Goal: Task Accomplishment & Management: Use online tool/utility

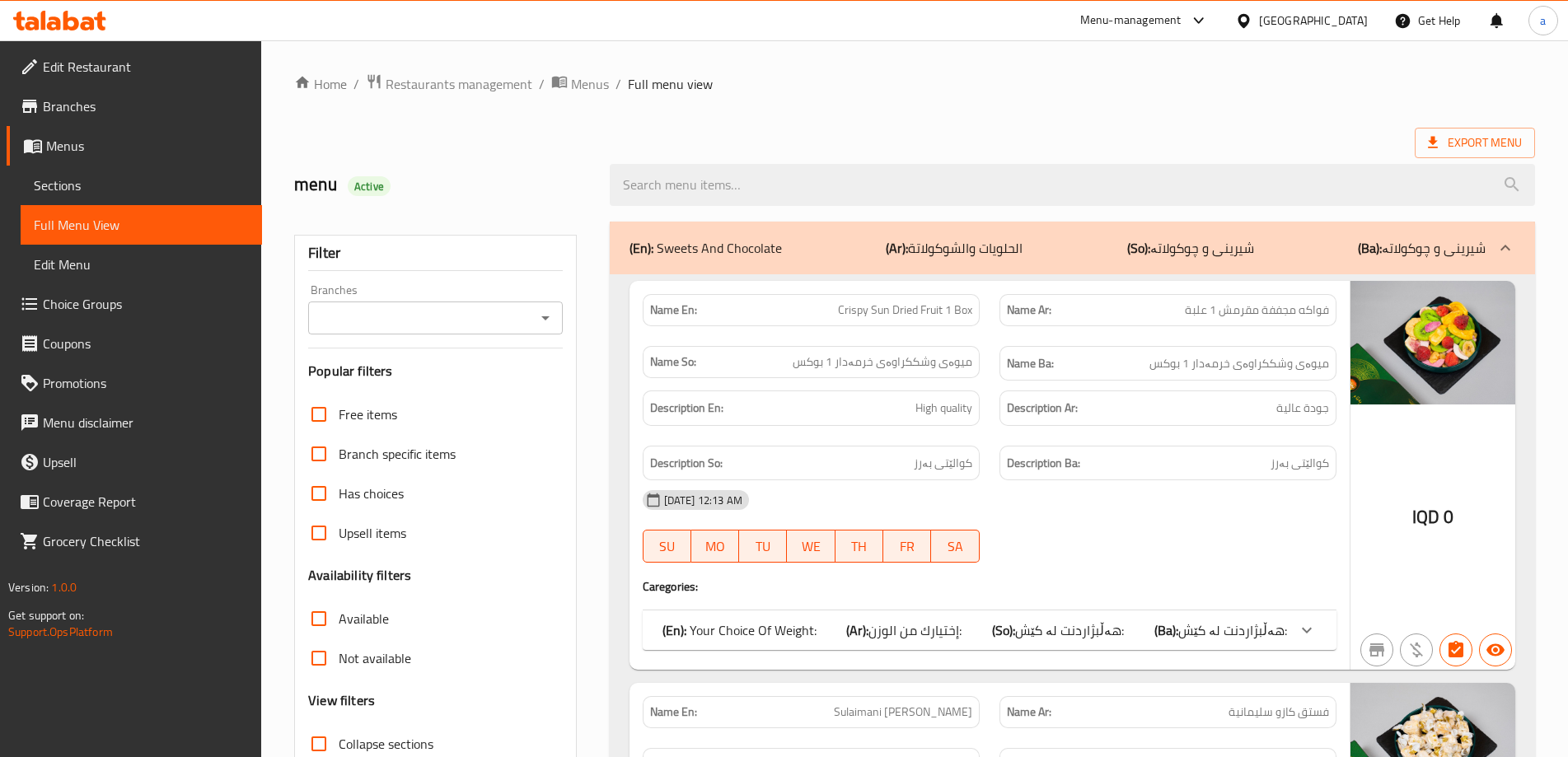
click at [546, 302] on div "Branches" at bounding box center [435, 317] width 254 height 33
drag, startPoint x: 542, startPoint y: 323, endPoint x: 539, endPoint y: 334, distance: 11.4
click at [543, 323] on icon "Open" at bounding box center [546, 318] width 20 height 20
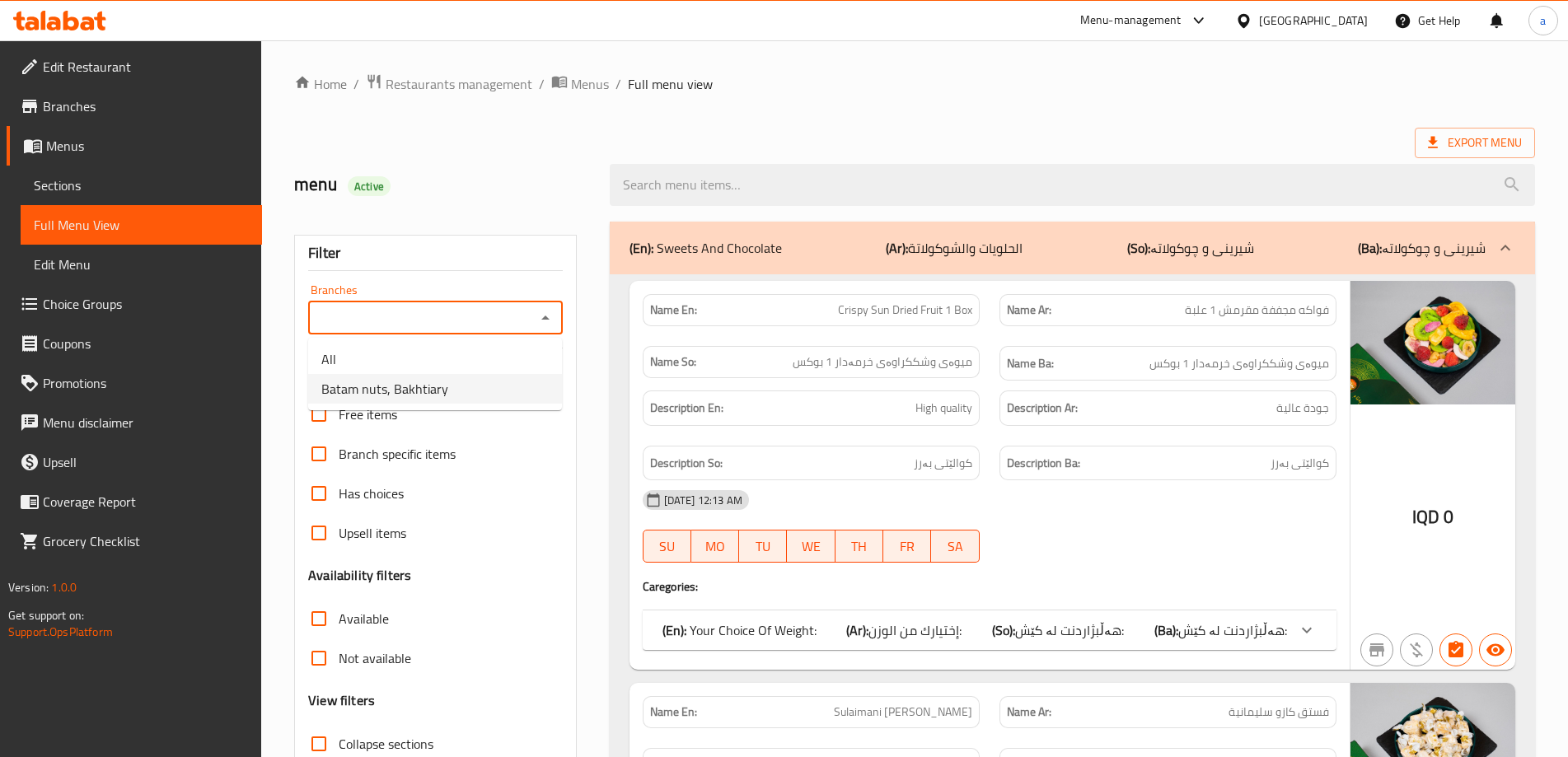
click at [510, 384] on li "Batam nuts, Bakhtiary" at bounding box center [435, 388] width 254 height 30
type input "Batam nuts, Bakhtiary"
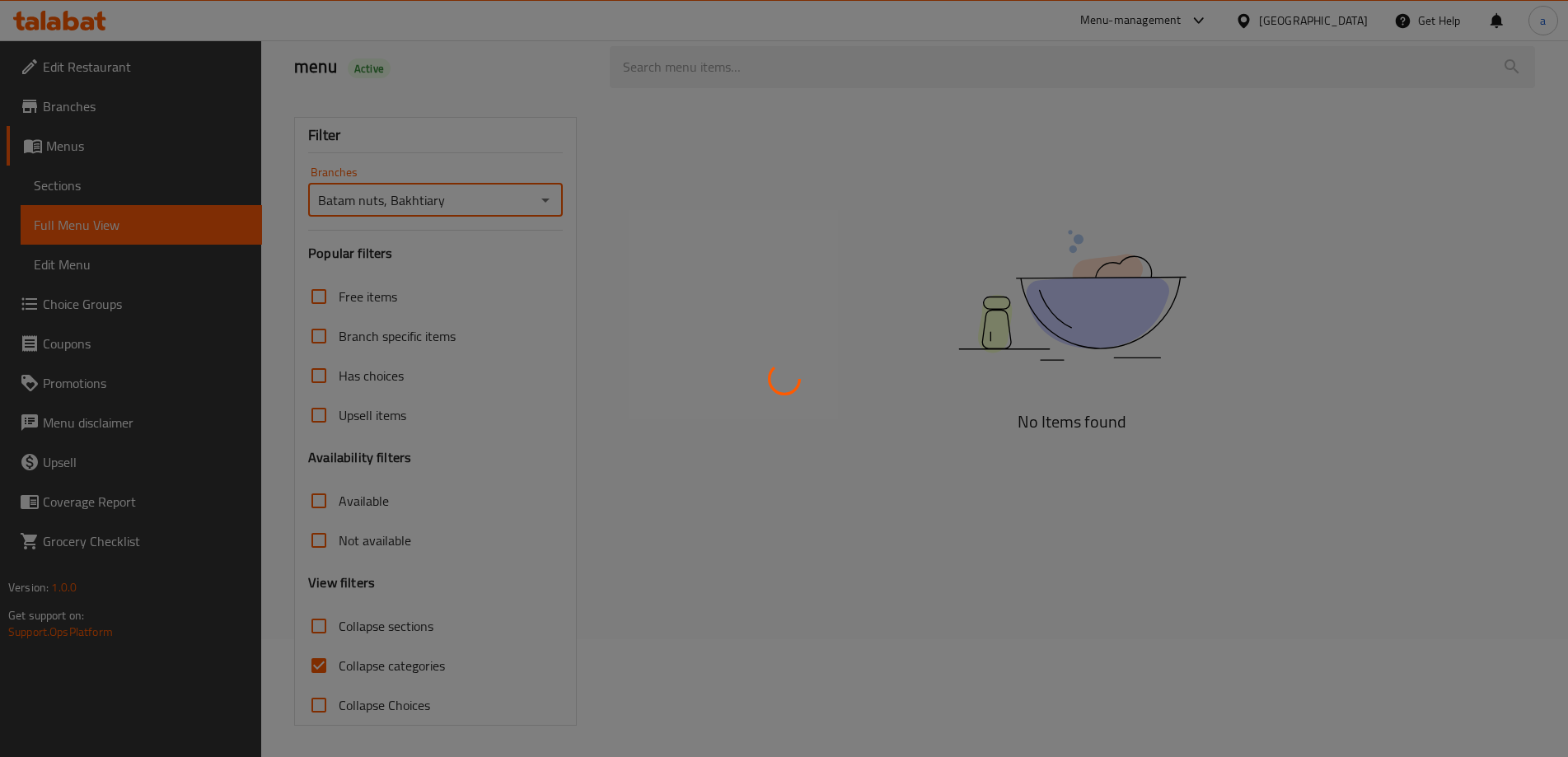
scroll to position [120, 0]
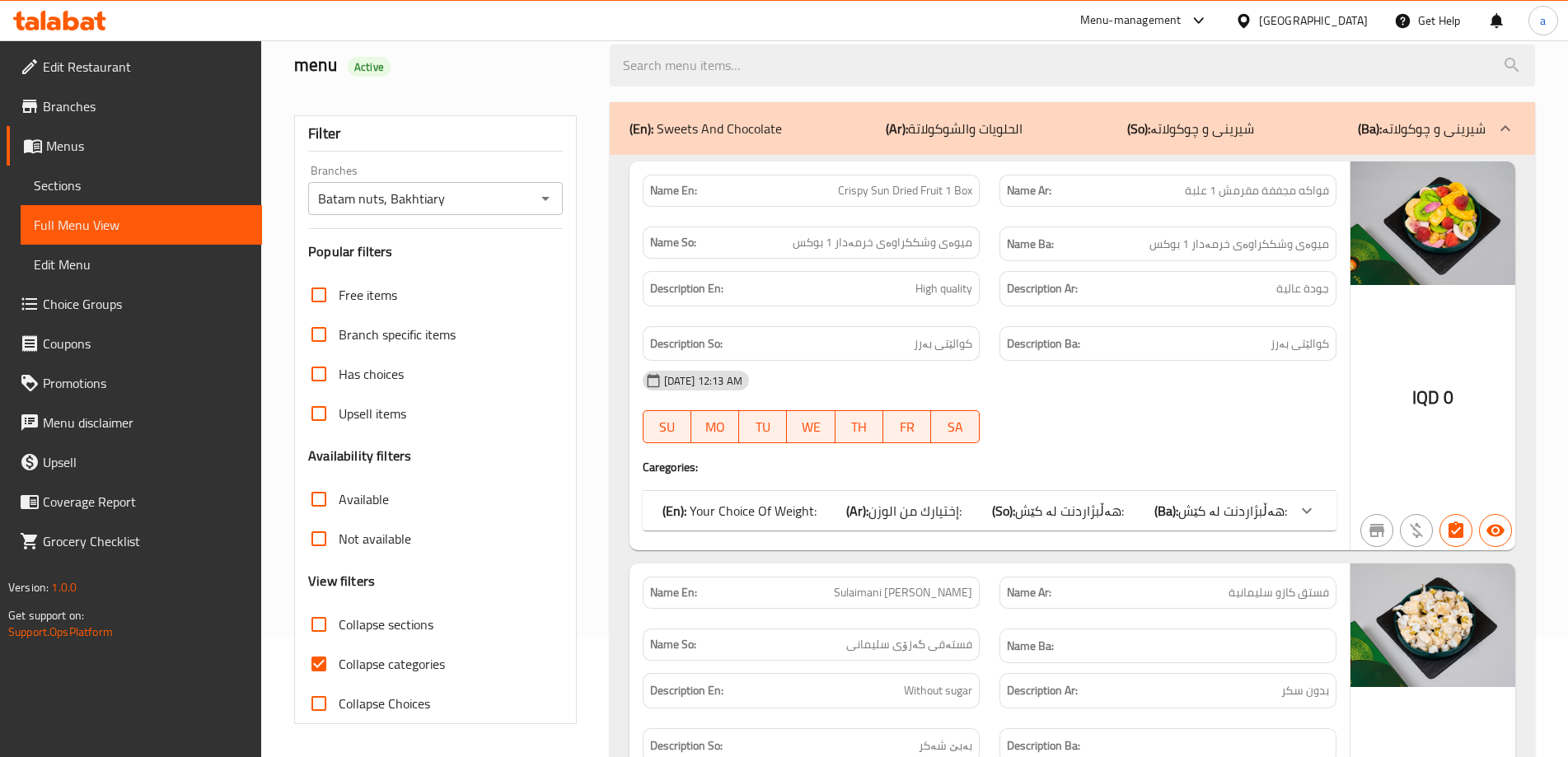
click at [394, 658] on span "Collapse categories" at bounding box center [392, 664] width 106 height 20
click at [339, 658] on input "Collapse categories" at bounding box center [319, 664] width 40 height 40
checkbox input "false"
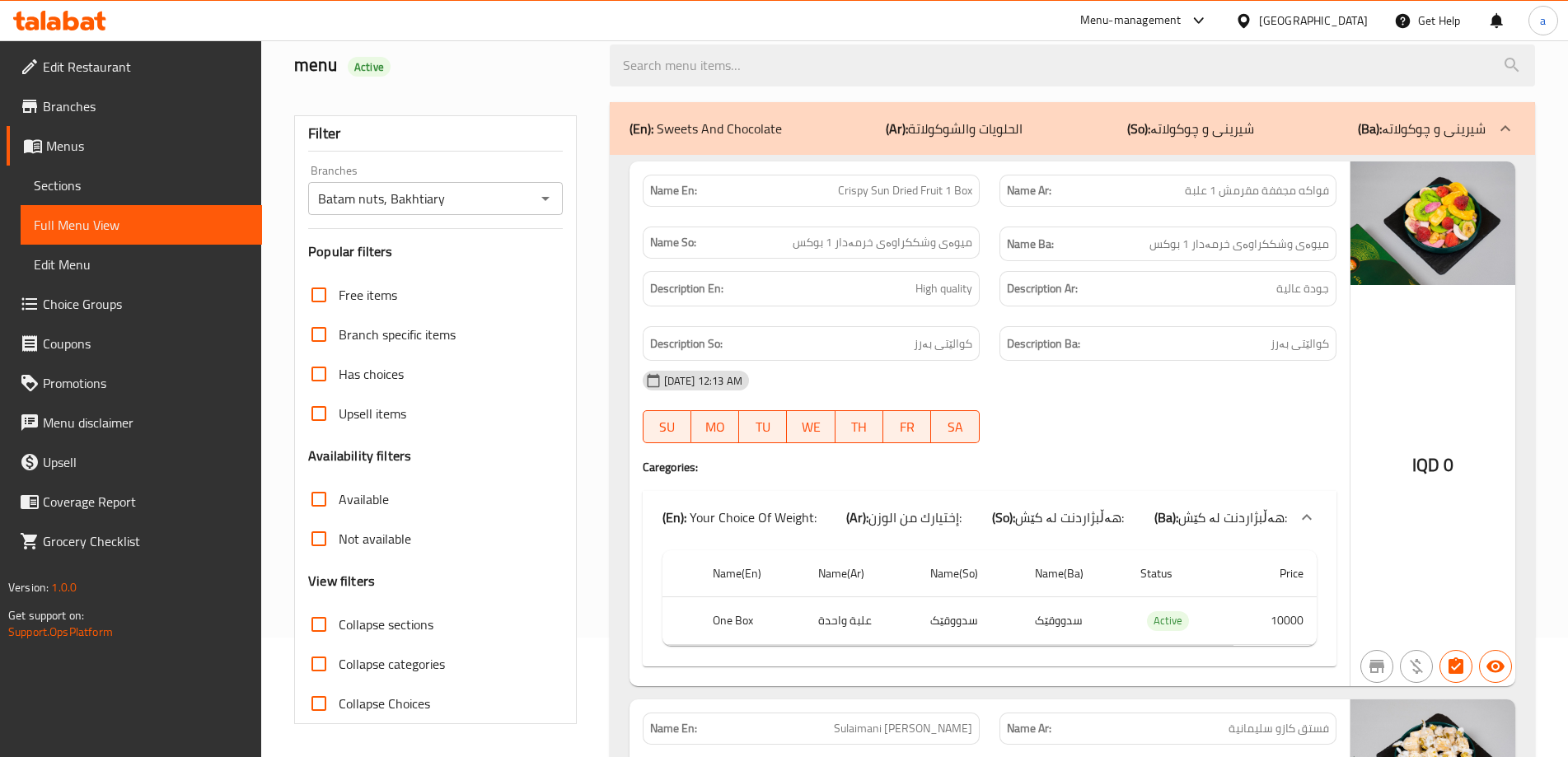
scroll to position [0, 0]
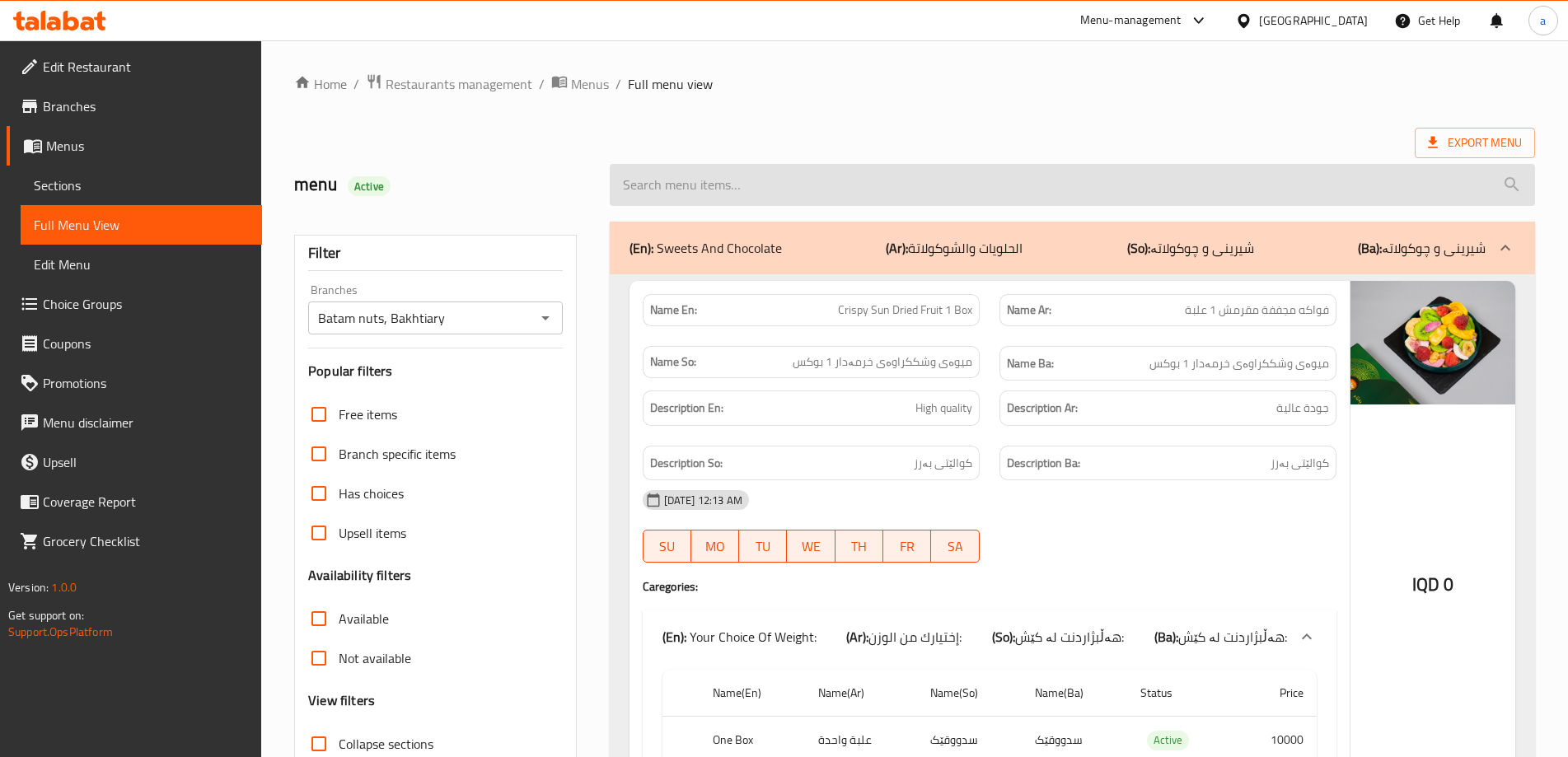
click at [859, 188] on input "search" at bounding box center [1072, 184] width 925 height 42
paste input "Walnut Baklava"
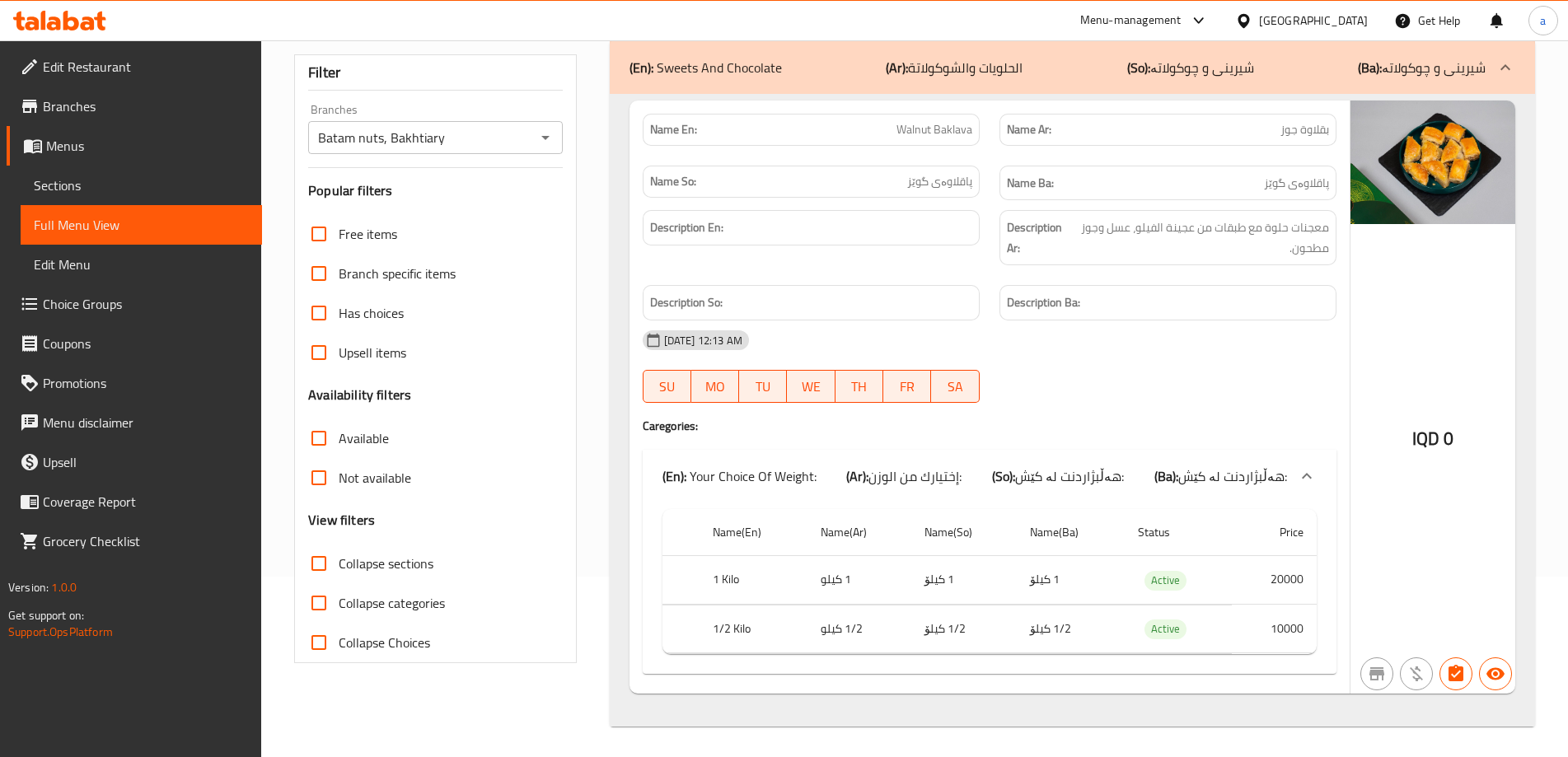
scroll to position [183, 0]
type input "Walnut Baklava"
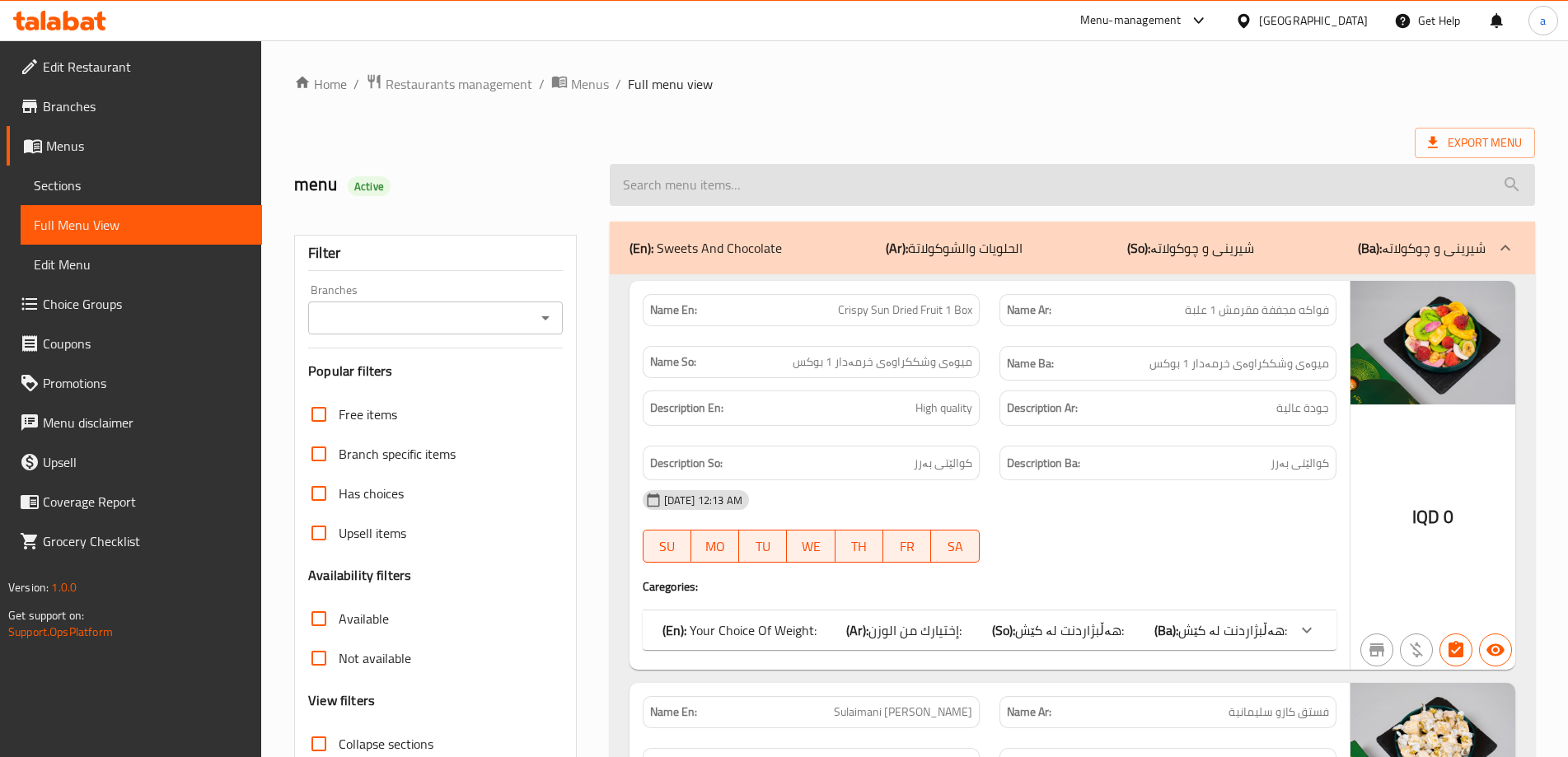
click at [673, 189] on input "search" at bounding box center [1072, 184] width 925 height 42
paste input "Walnut Baklava"
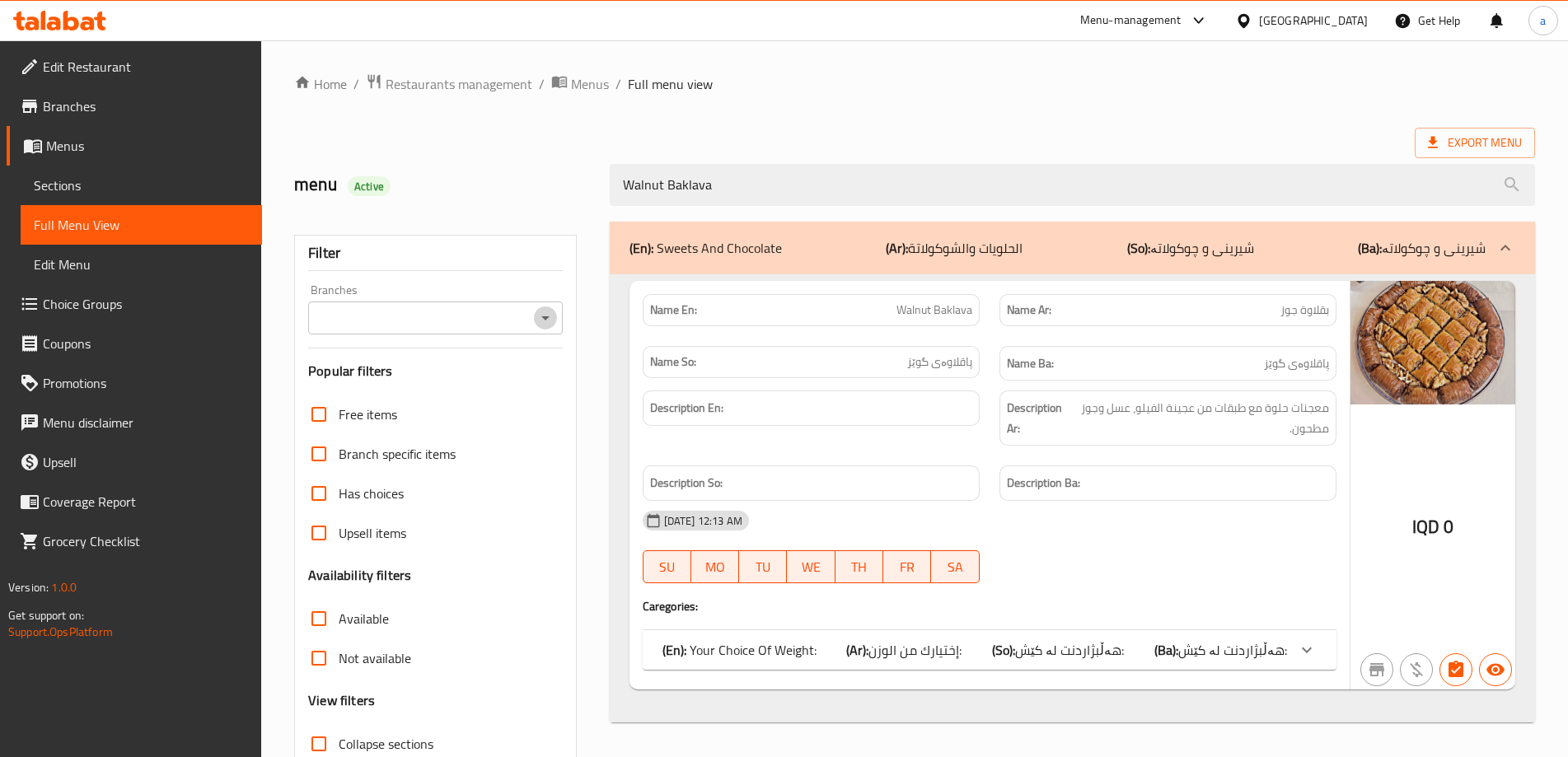
click at [539, 319] on icon "Open" at bounding box center [546, 318] width 20 height 20
type input "Walnut Baklava"
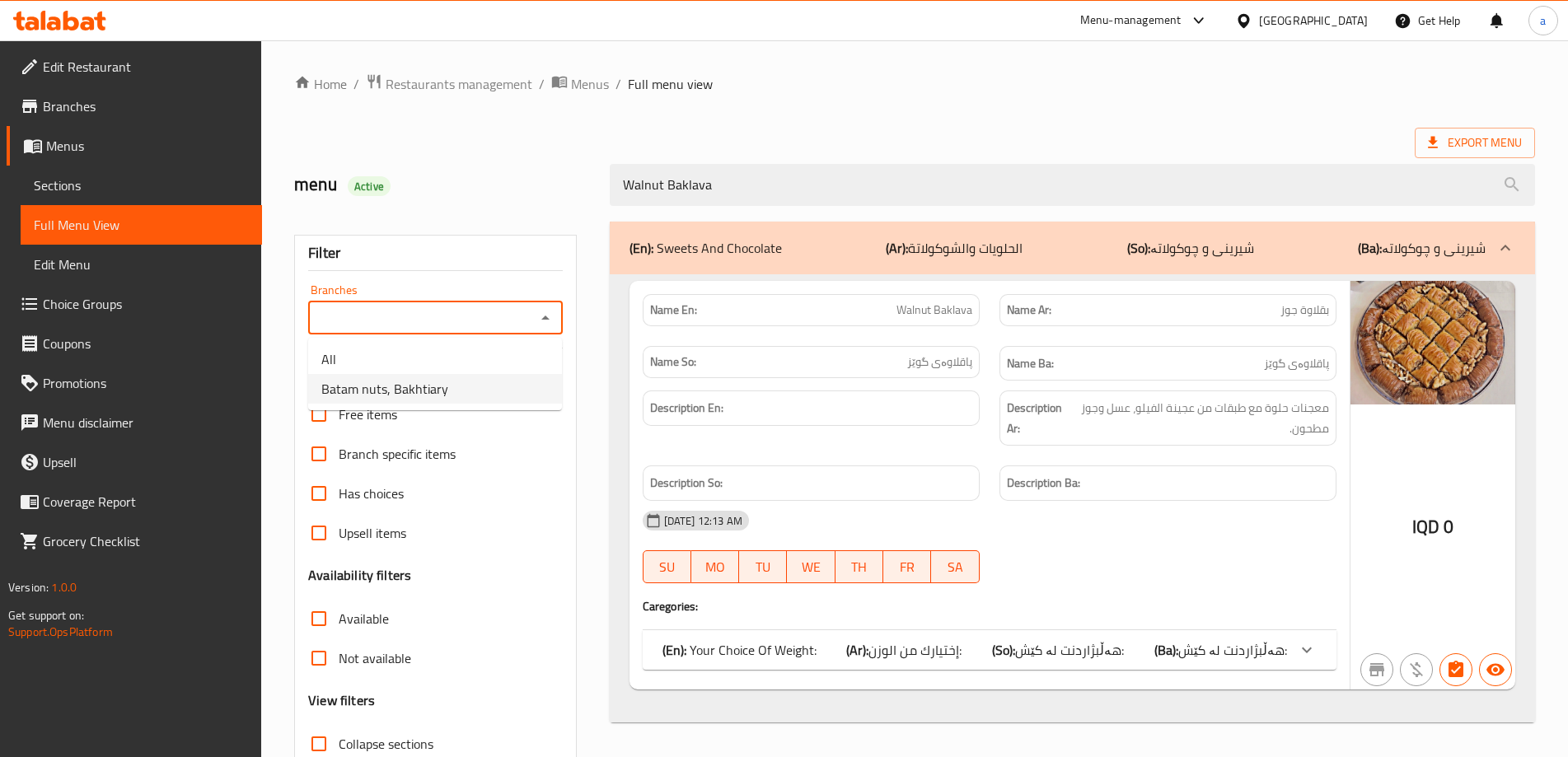
click at [489, 393] on li "Batam nuts, Bakhtiary" at bounding box center [435, 388] width 254 height 30
type input "Batam nuts, Bakhtiary"
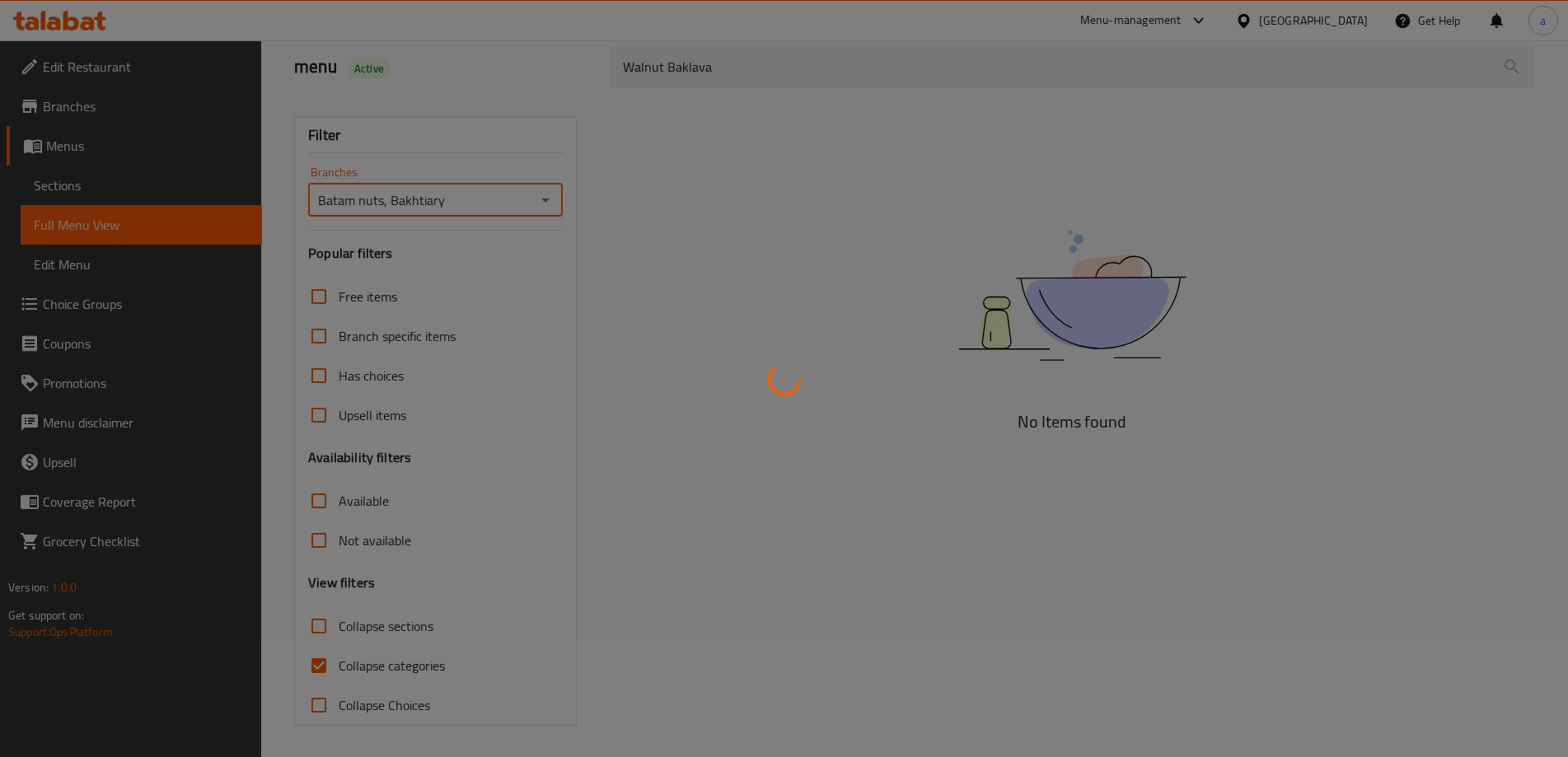
scroll to position [120, 0]
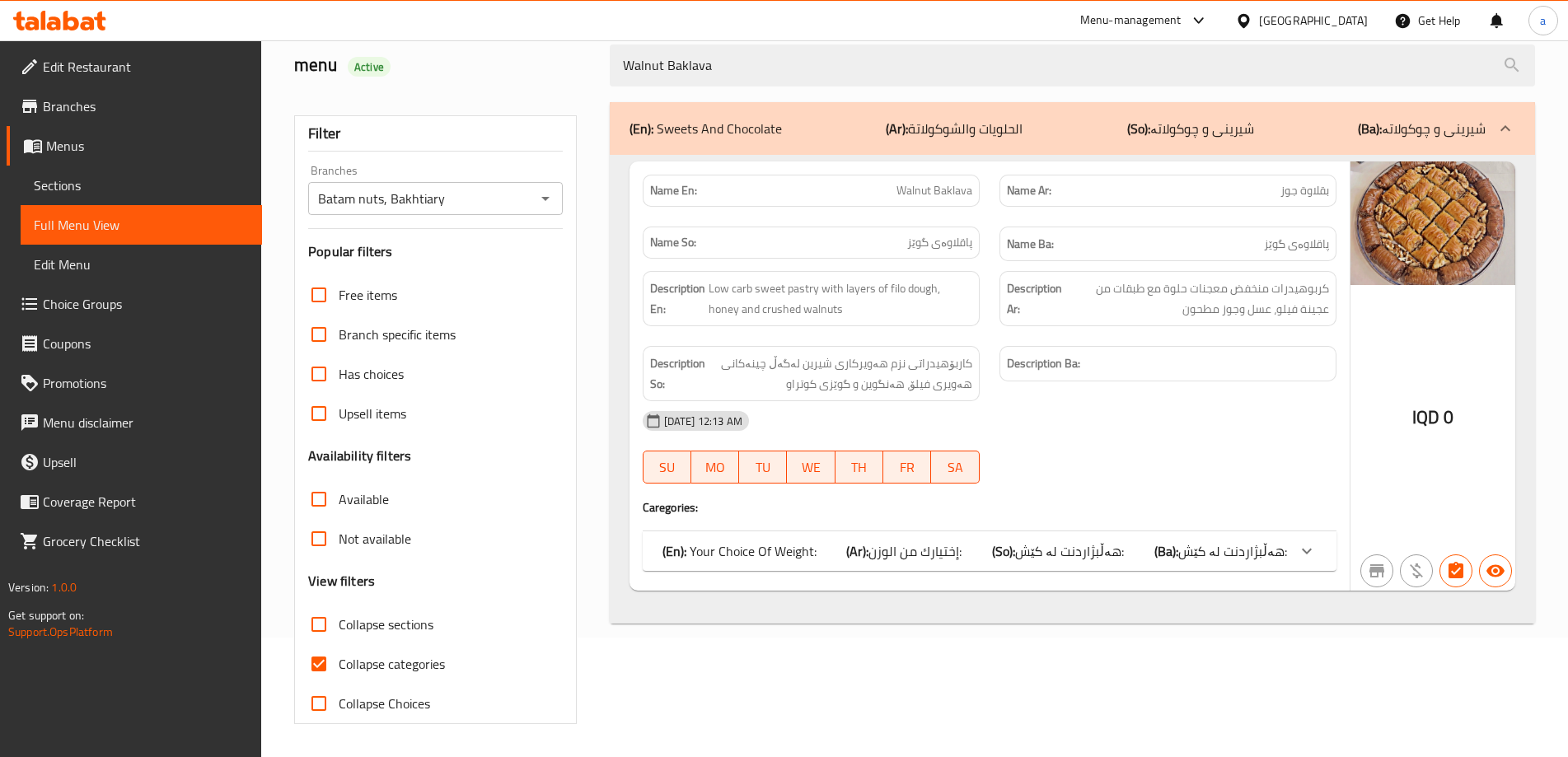
click at [362, 672] on span "Collapse categories" at bounding box center [392, 664] width 106 height 20
click at [339, 672] on input "Collapse categories" at bounding box center [319, 664] width 40 height 40
checkbox input "false"
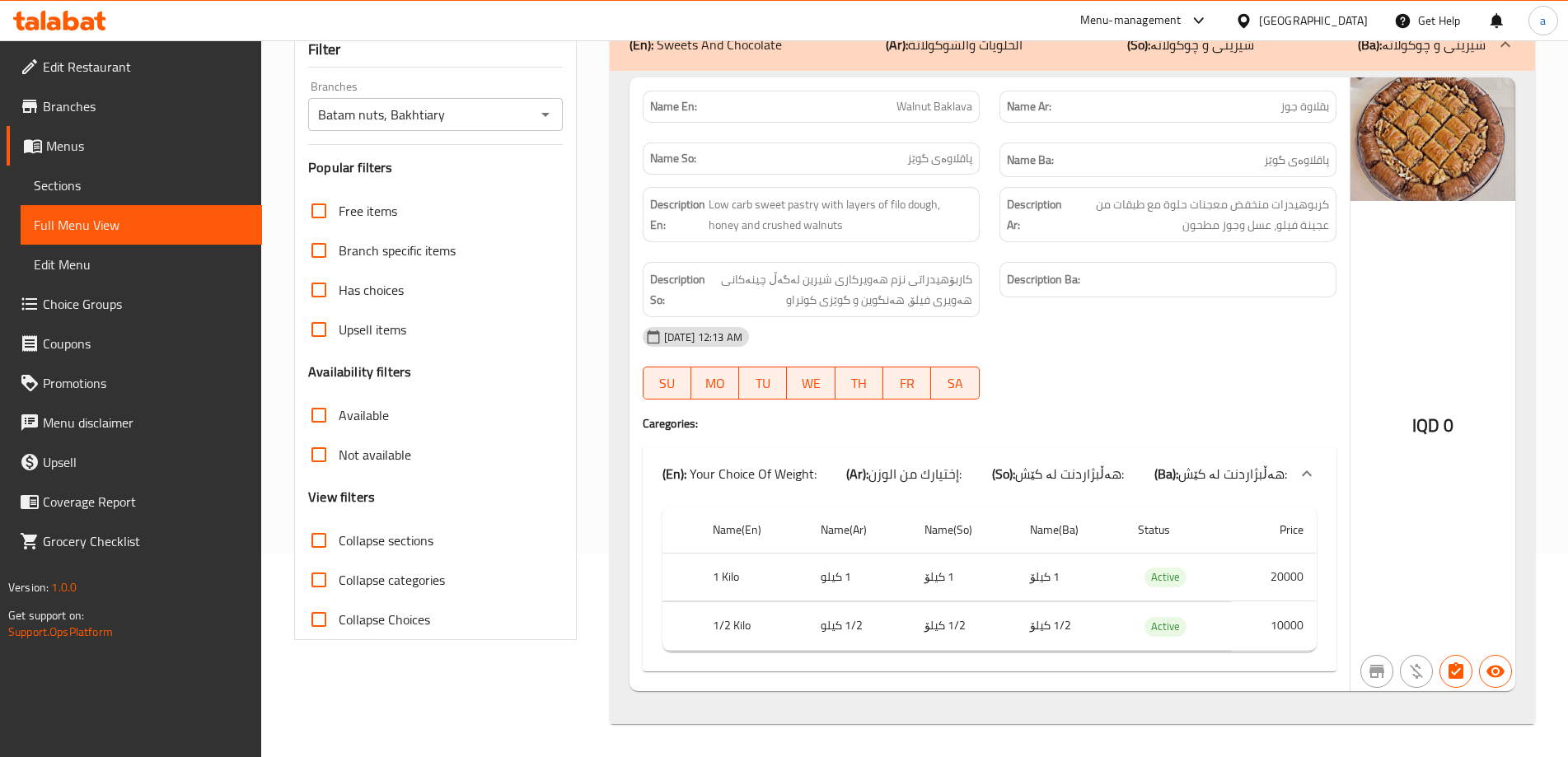
scroll to position [0, 0]
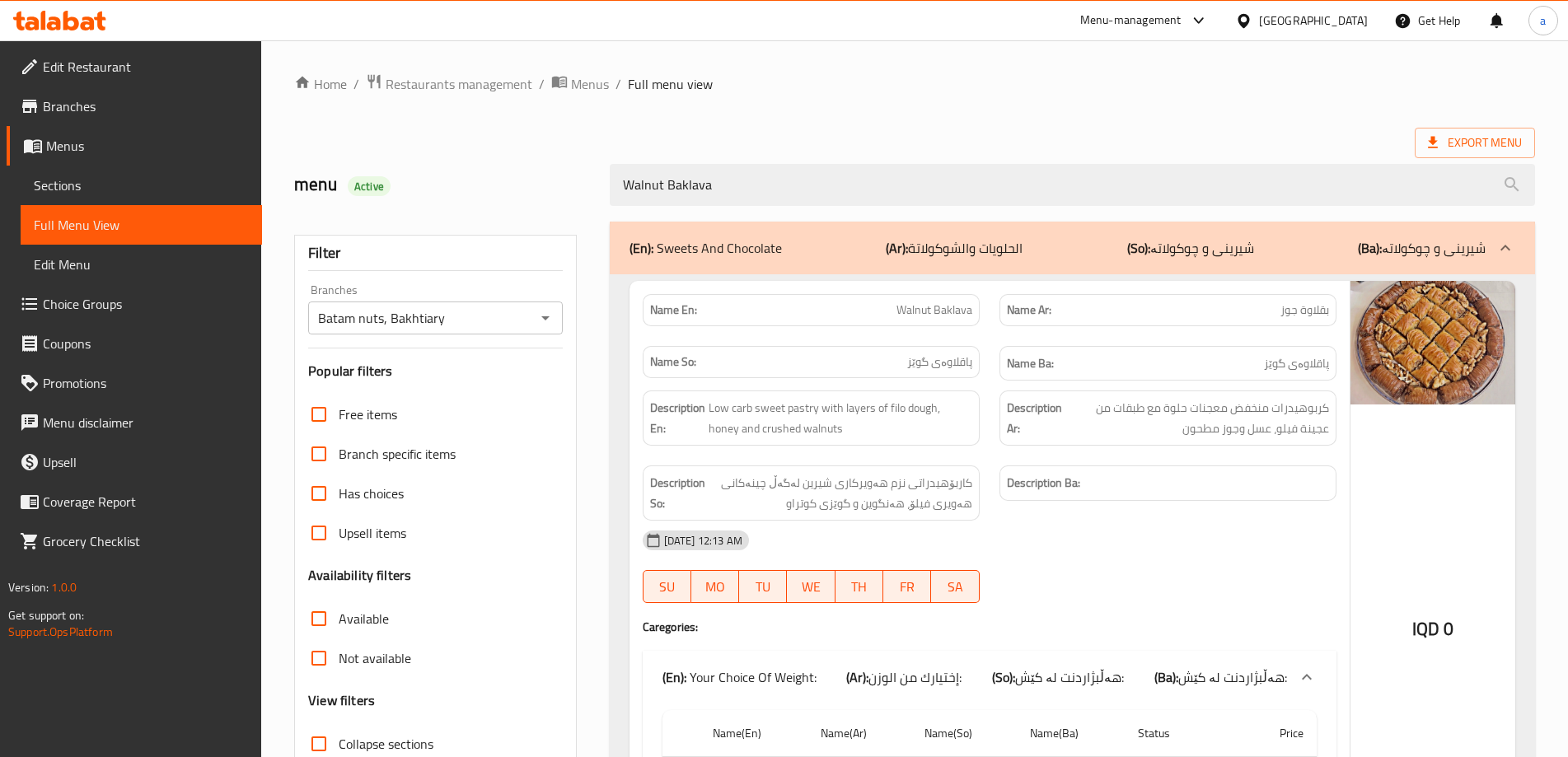
drag, startPoint x: 744, startPoint y: 190, endPoint x: 532, endPoint y: 198, distance: 212.2
click at [532, 198] on div "menu Active Walnut Baklava" at bounding box center [914, 185] width 1261 height 74
paste input "Antep Pistachios Baklava"
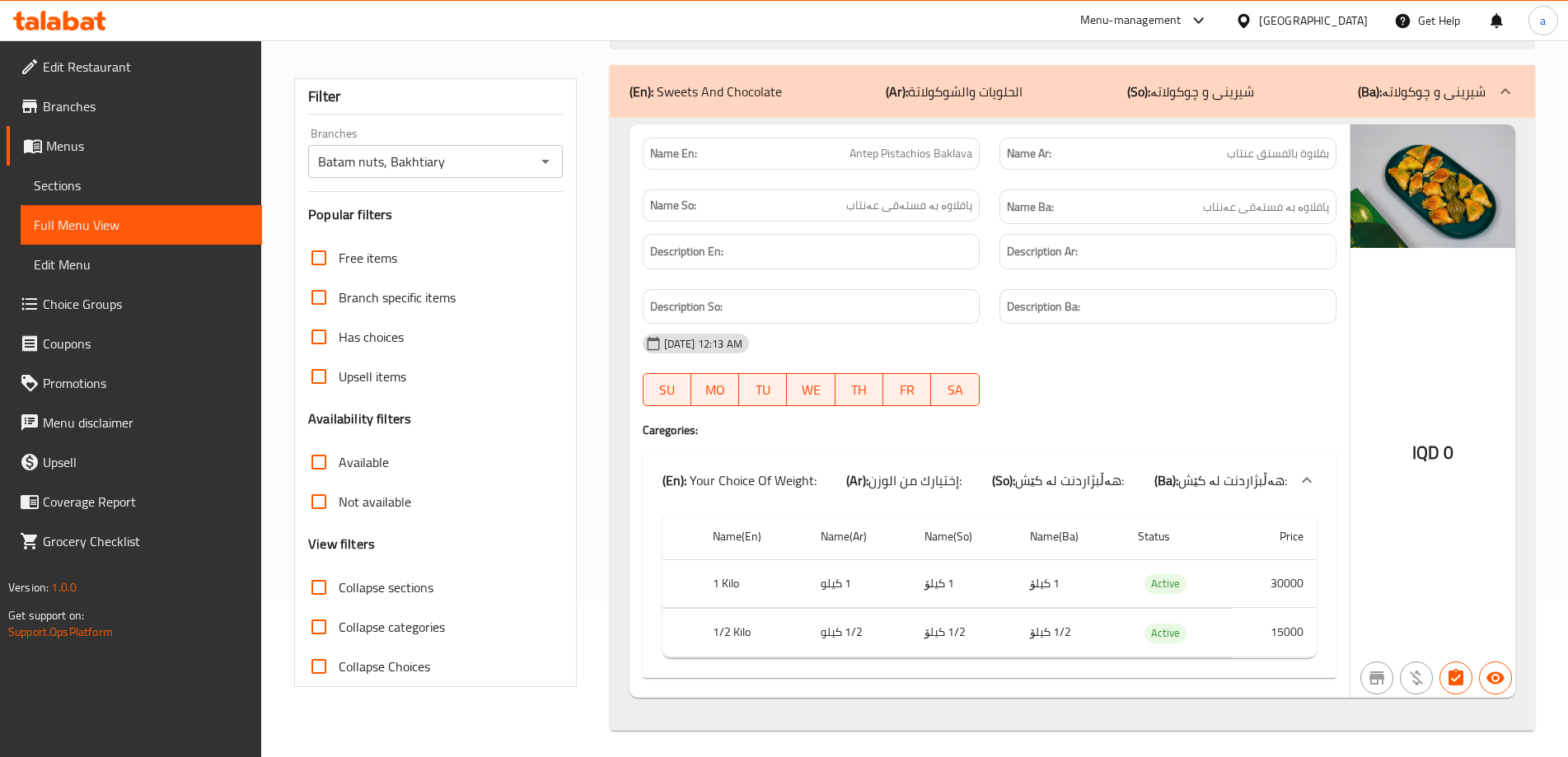
scroll to position [163, 0]
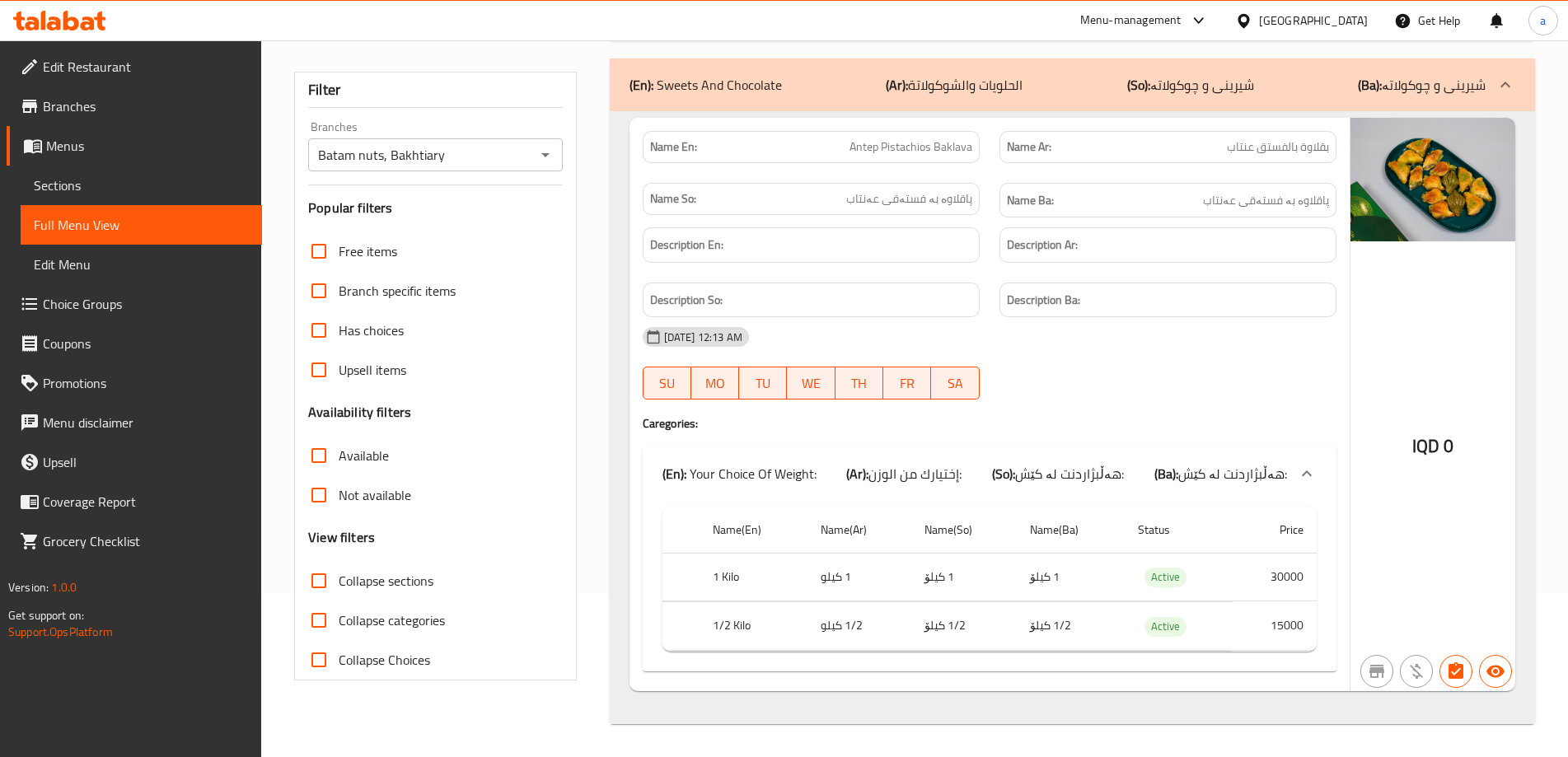
type input "Antep Pistachios Baklava"
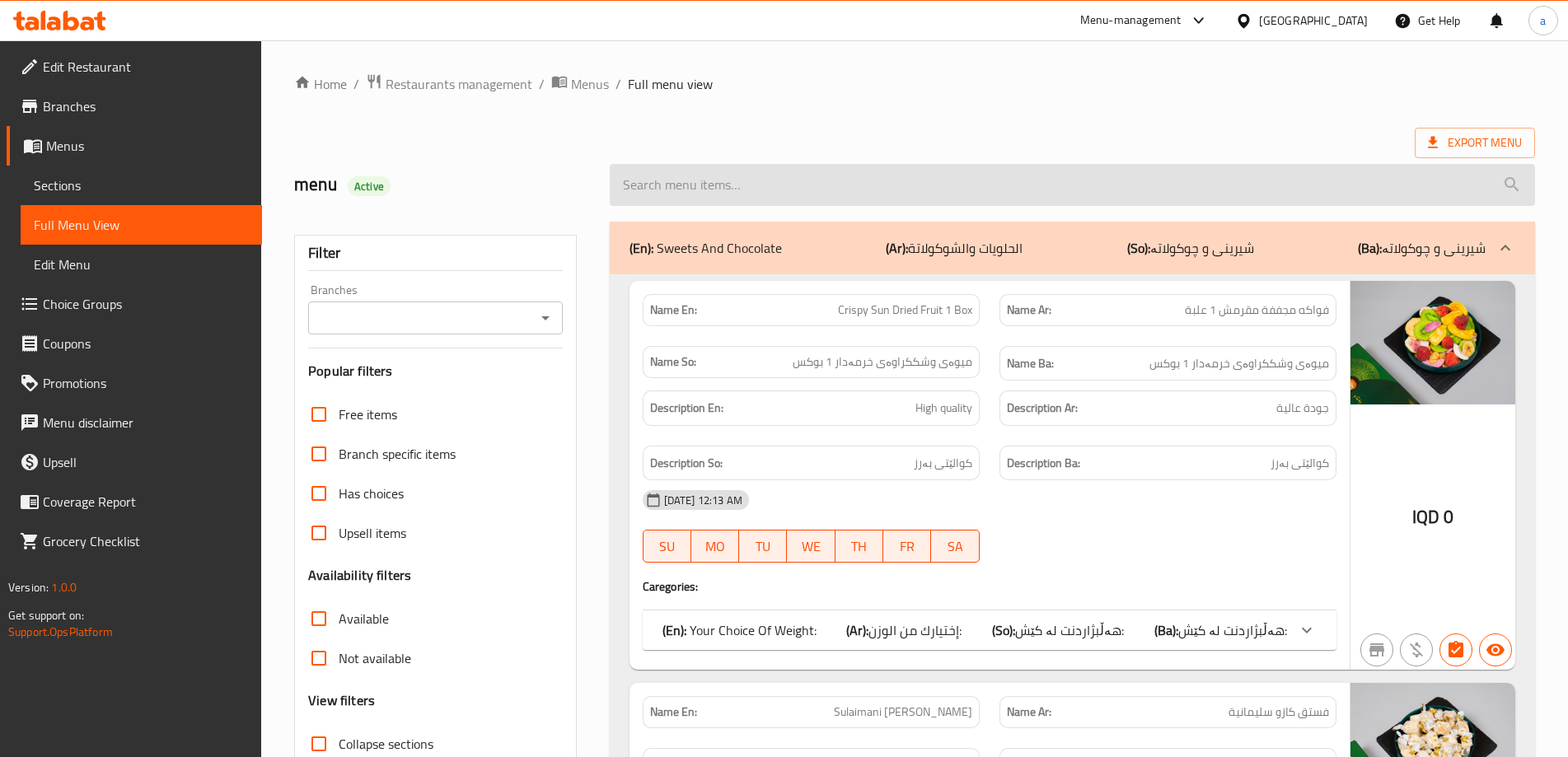
click at [664, 182] on input "search" at bounding box center [1072, 184] width 925 height 42
paste input "340822794"
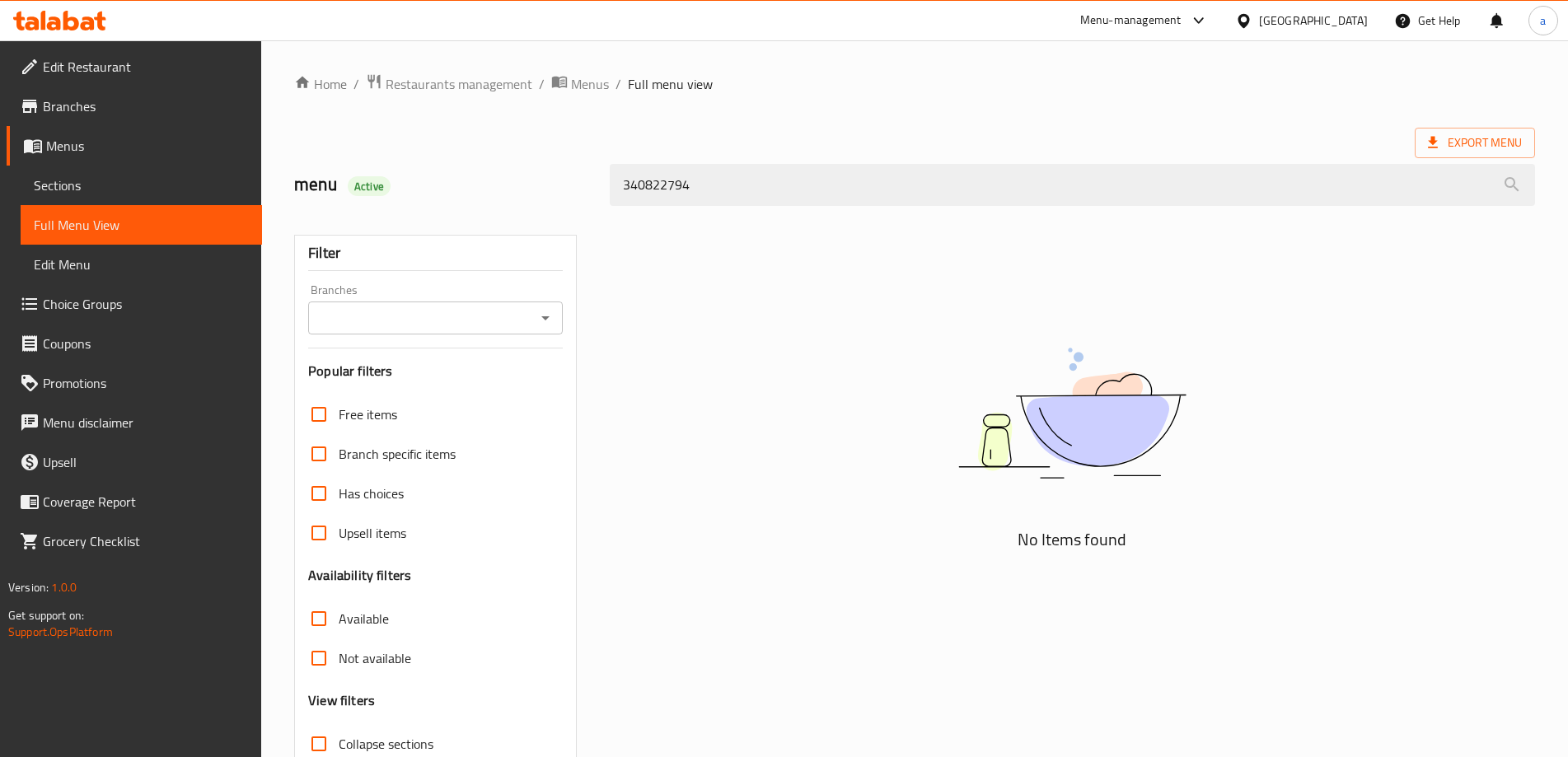
drag, startPoint x: 681, startPoint y: 189, endPoint x: 379, endPoint y: 192, distance: 302.0
click at [376, 189] on div "menu Active 340822794" at bounding box center [914, 185] width 1261 height 74
paste input "Antep Pistachios Baklava"
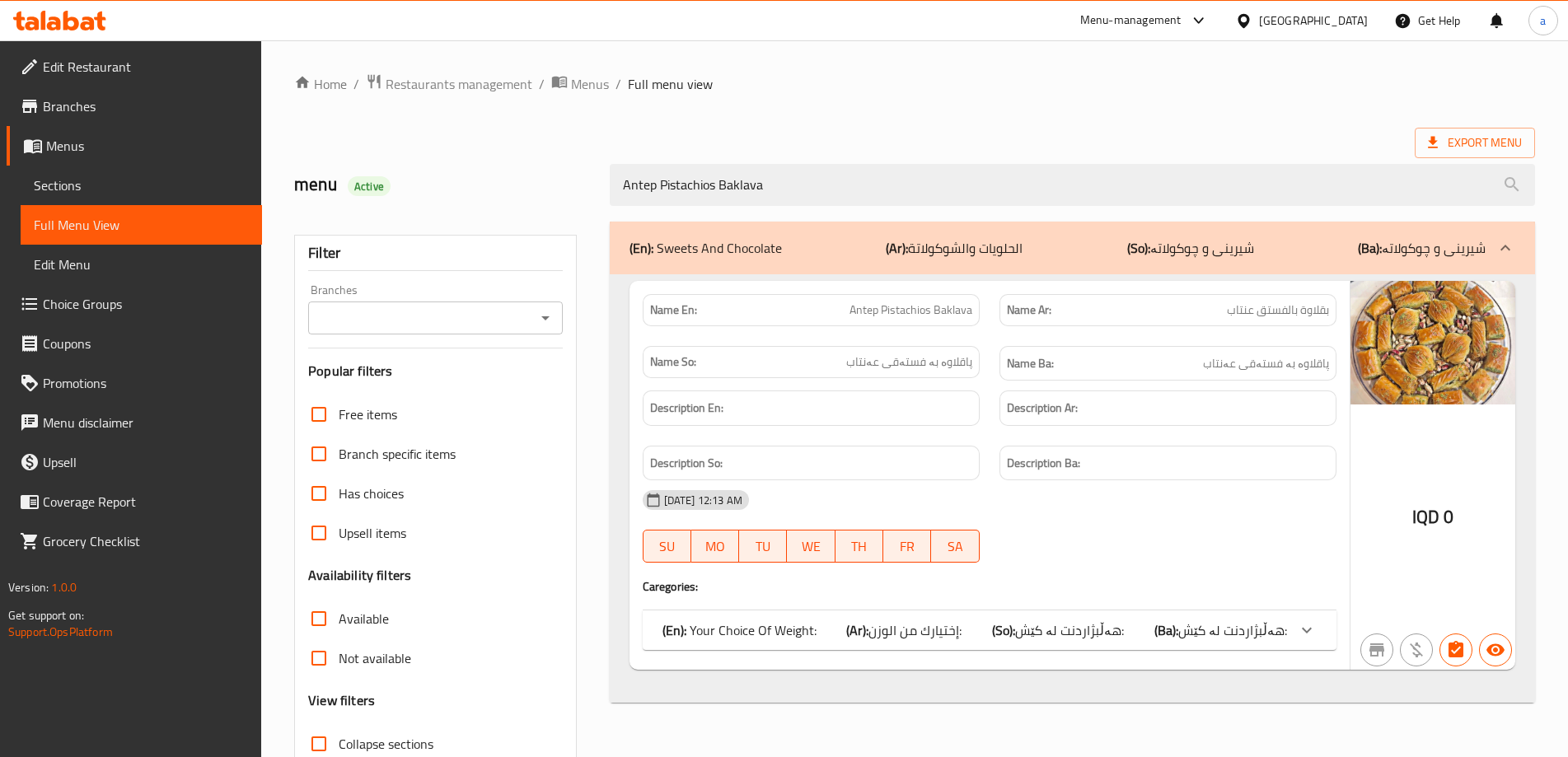
click at [538, 318] on icon "Open" at bounding box center [546, 318] width 20 height 20
type input "Antep Pistachios Baklava"
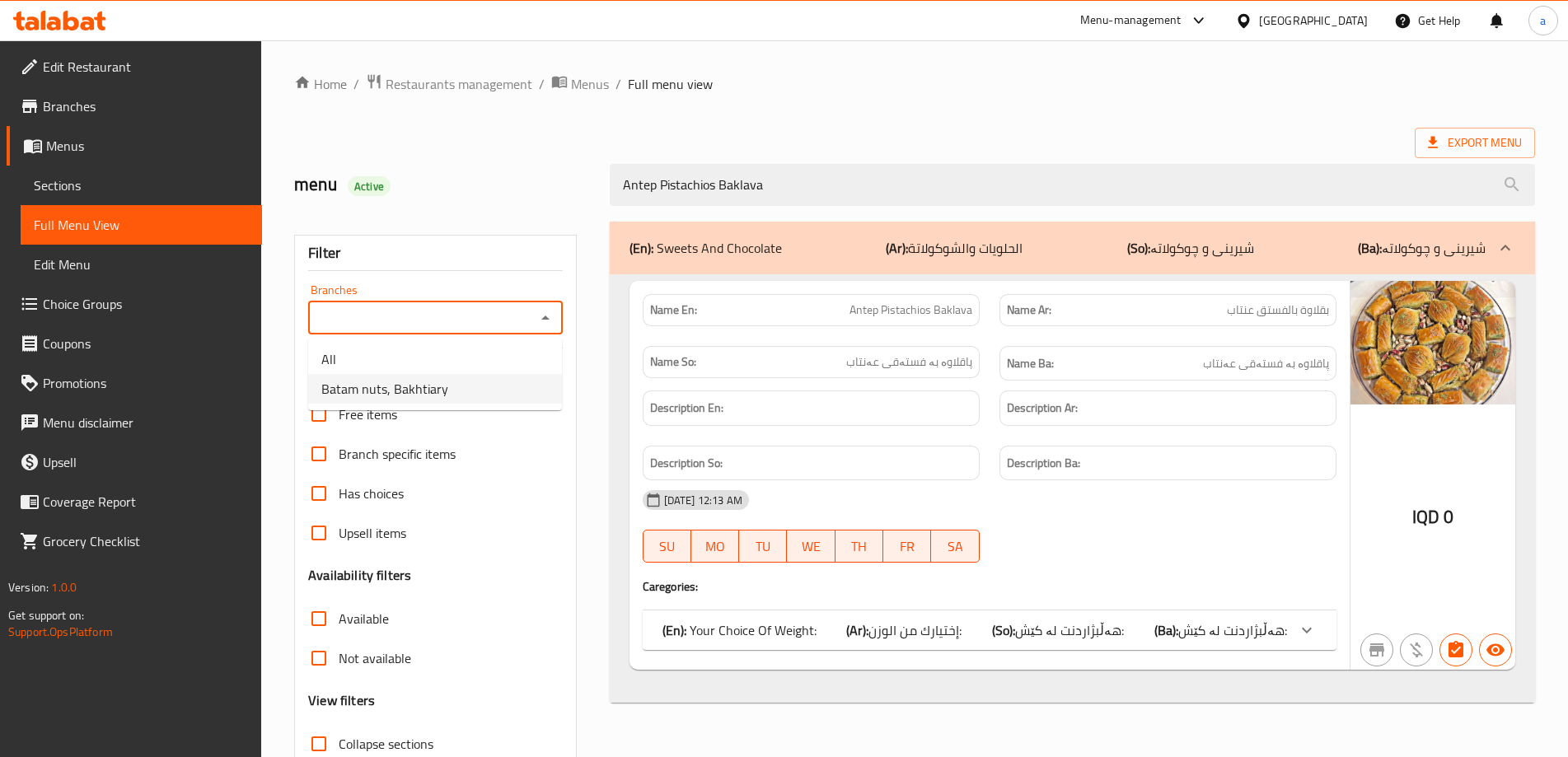
click at [517, 402] on li "Batam nuts, Bakhtiary" at bounding box center [435, 388] width 254 height 30
type input "Batam nuts, Bakhtiary"
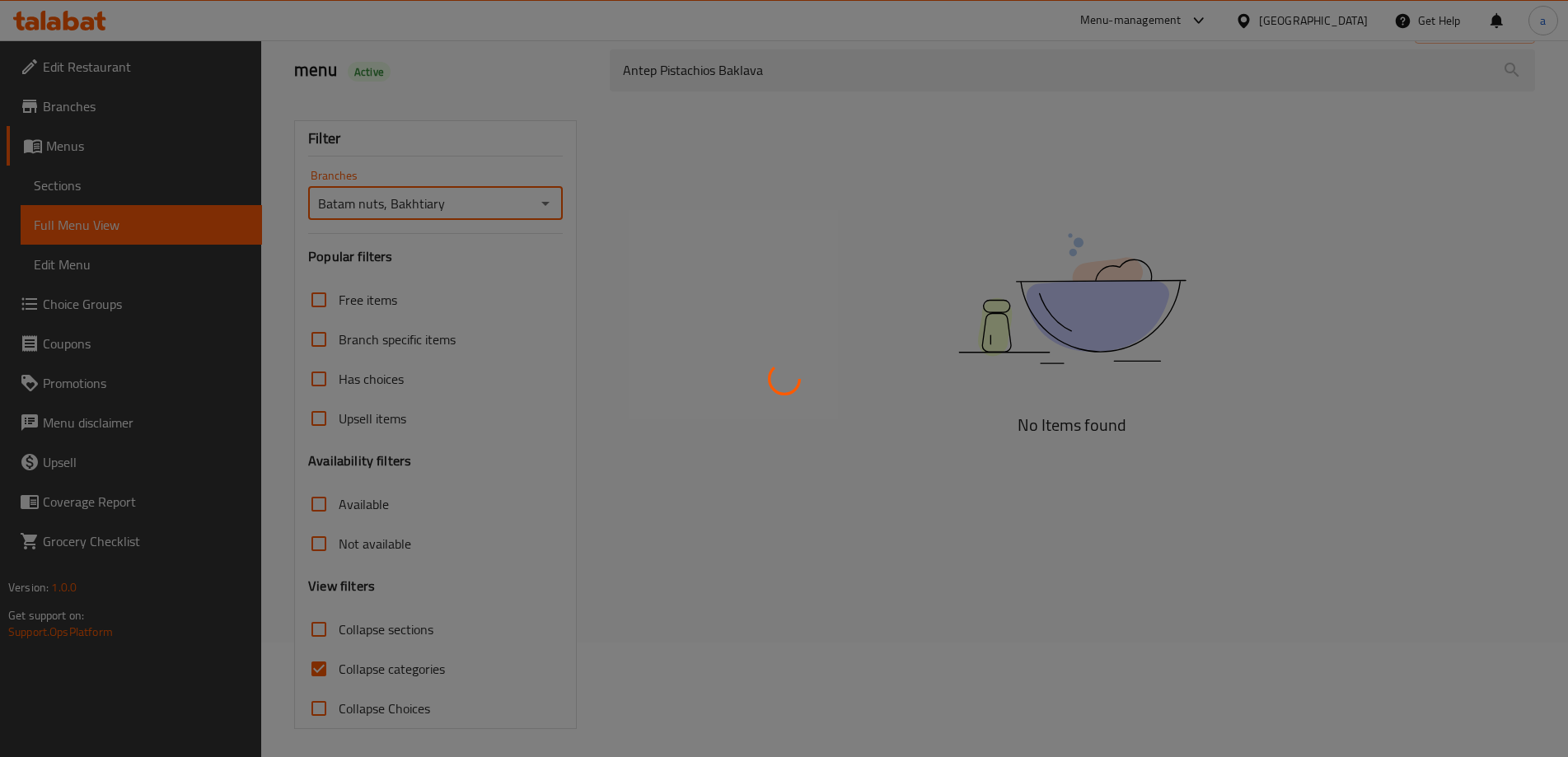
scroll to position [120, 0]
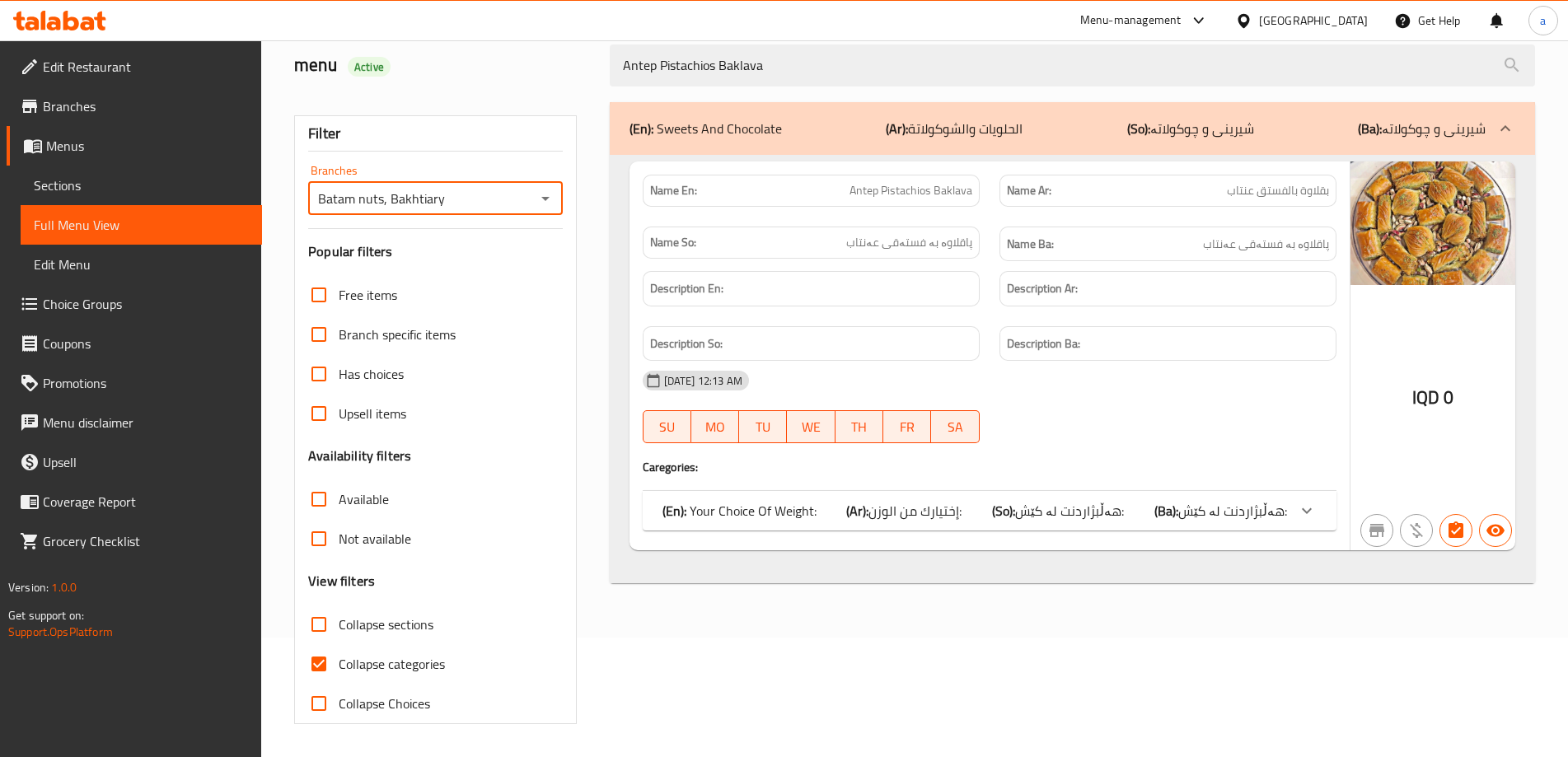
click at [407, 662] on span "Collapse categories" at bounding box center [392, 664] width 106 height 20
click at [339, 662] on input "Collapse categories" at bounding box center [319, 664] width 40 height 40
checkbox input "false"
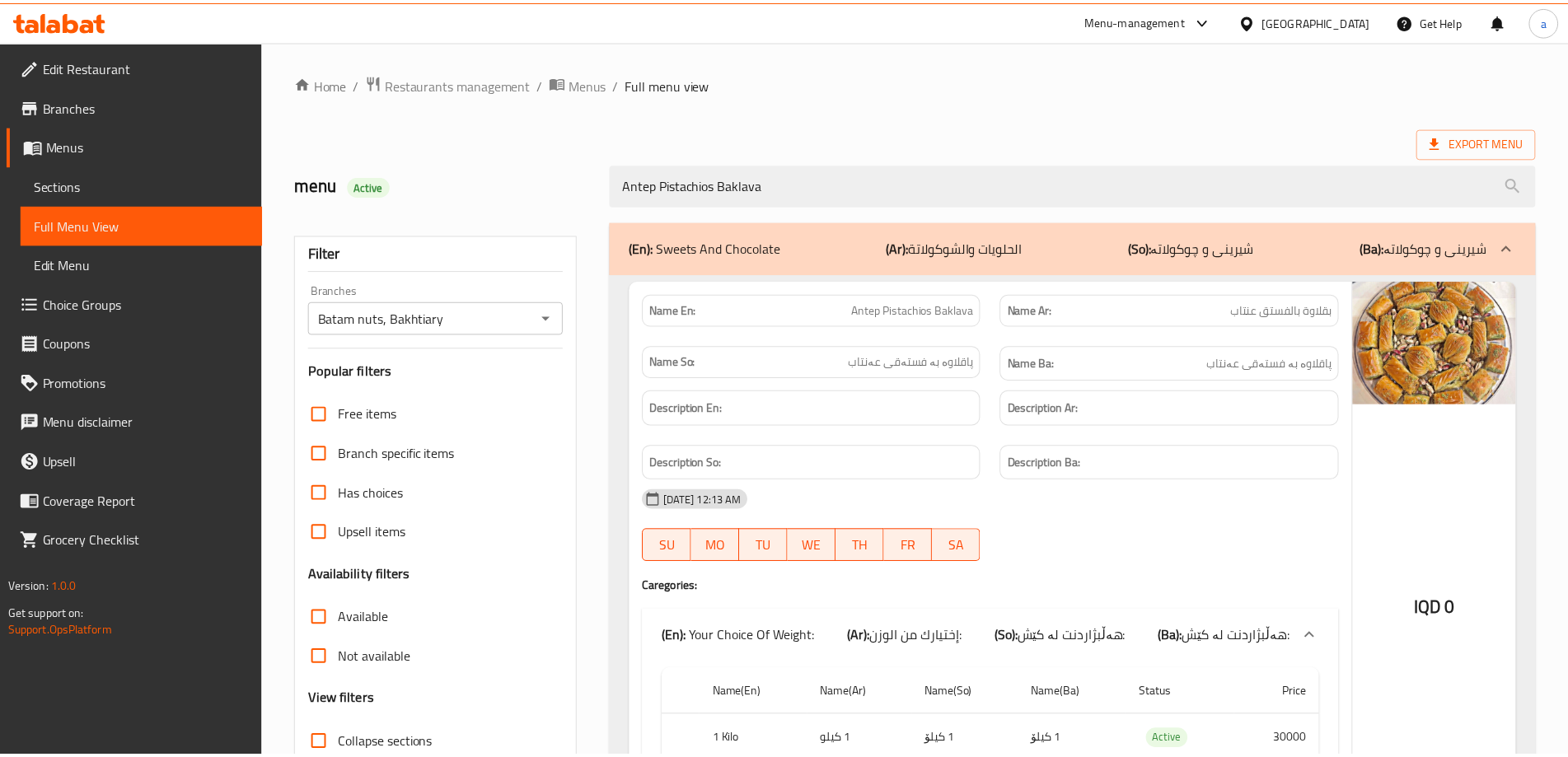
scroll to position [163, 0]
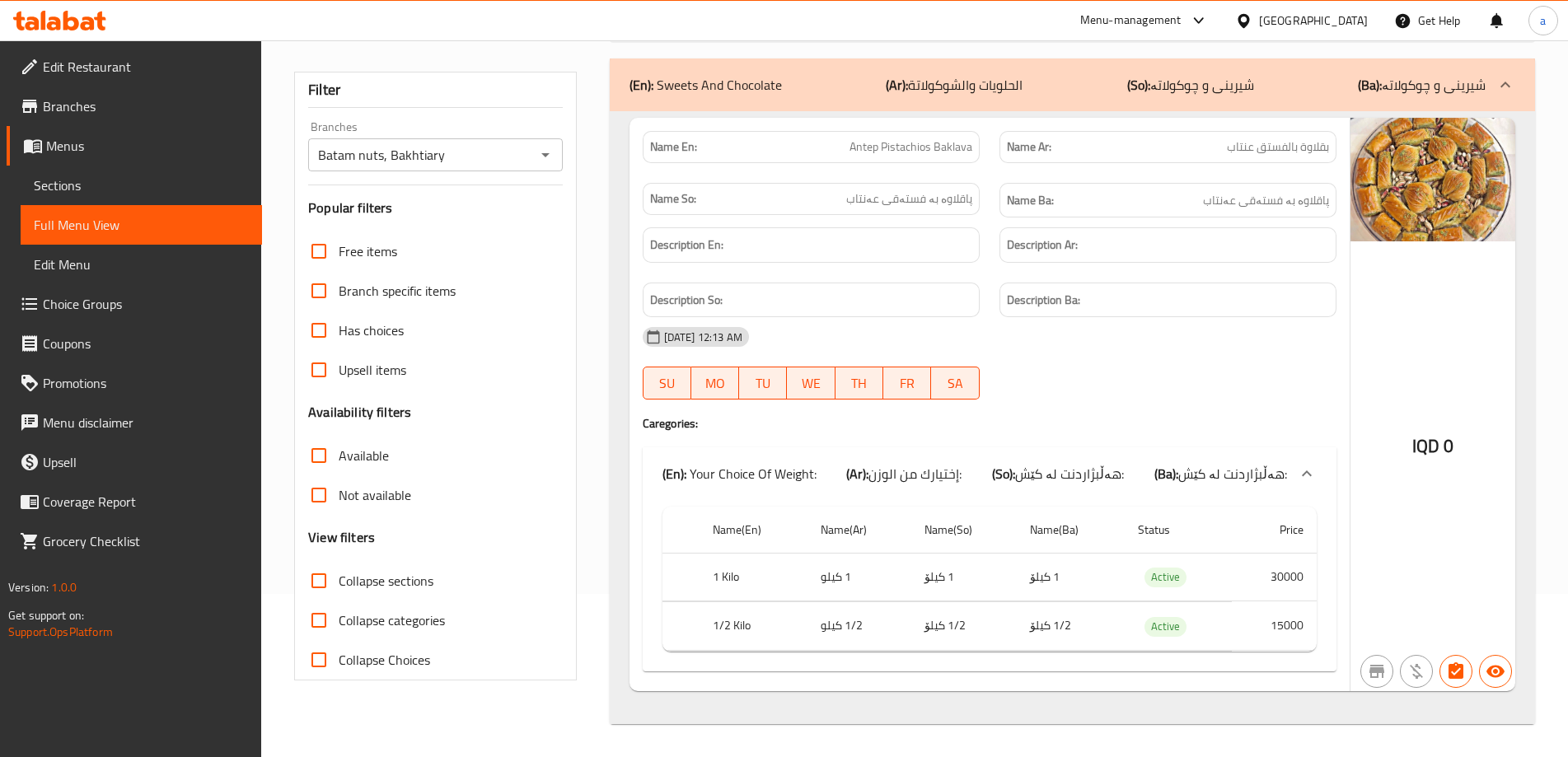
click at [86, 27] on icon at bounding box center [60, 21] width 94 height 20
